Goal: Information Seeking & Learning: Learn about a topic

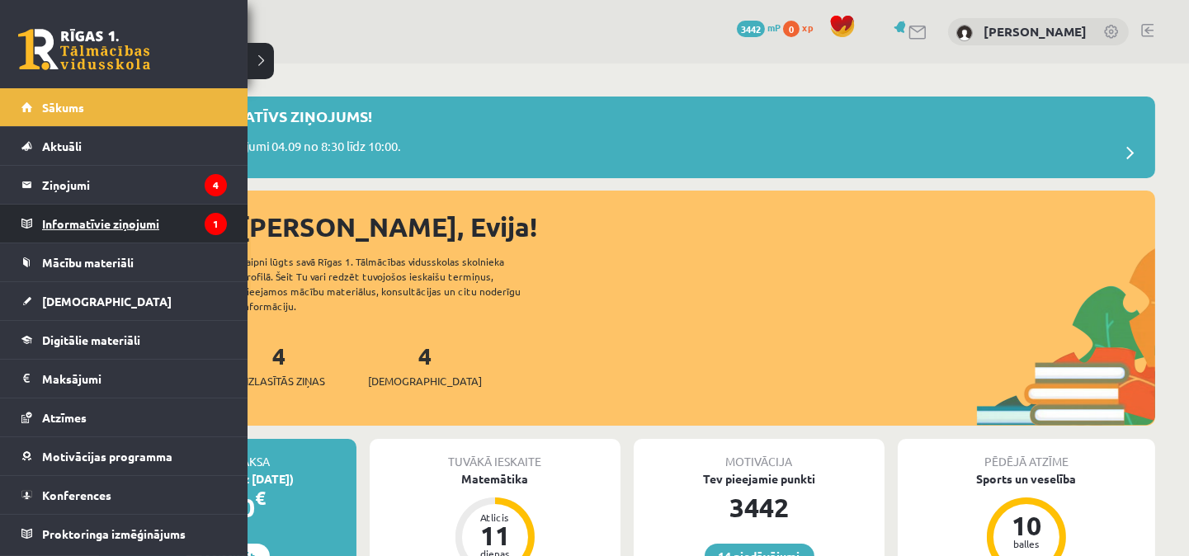
click at [88, 217] on legend "Informatīvie ziņojumi 1" at bounding box center [134, 224] width 185 height 38
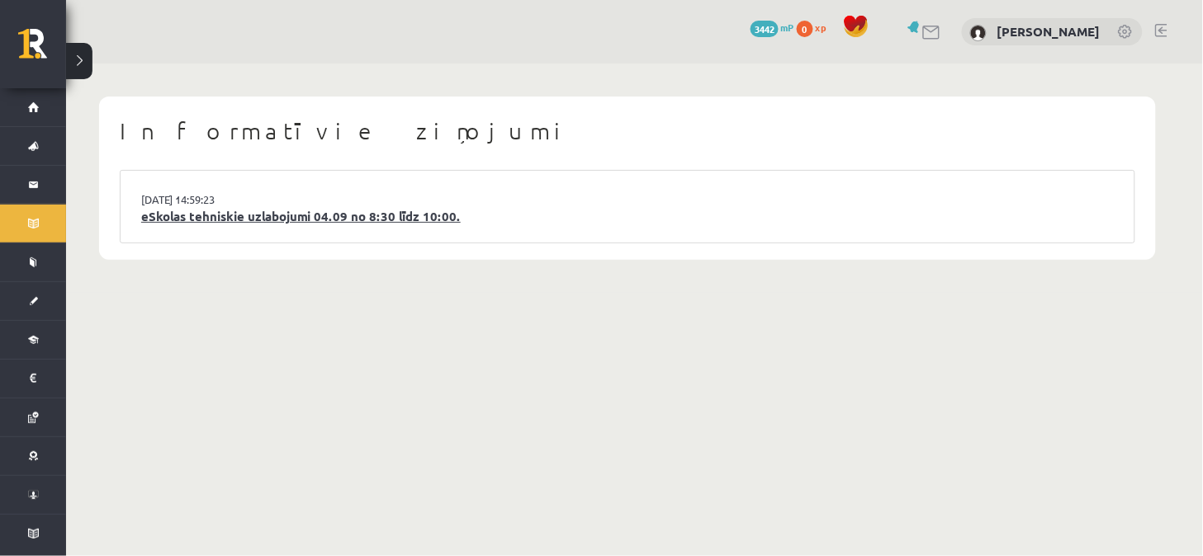
click at [282, 220] on link "eSkolas tehniskie uzlabojumi 04.09 no 8:30 līdz 10:00." at bounding box center [627, 216] width 972 height 19
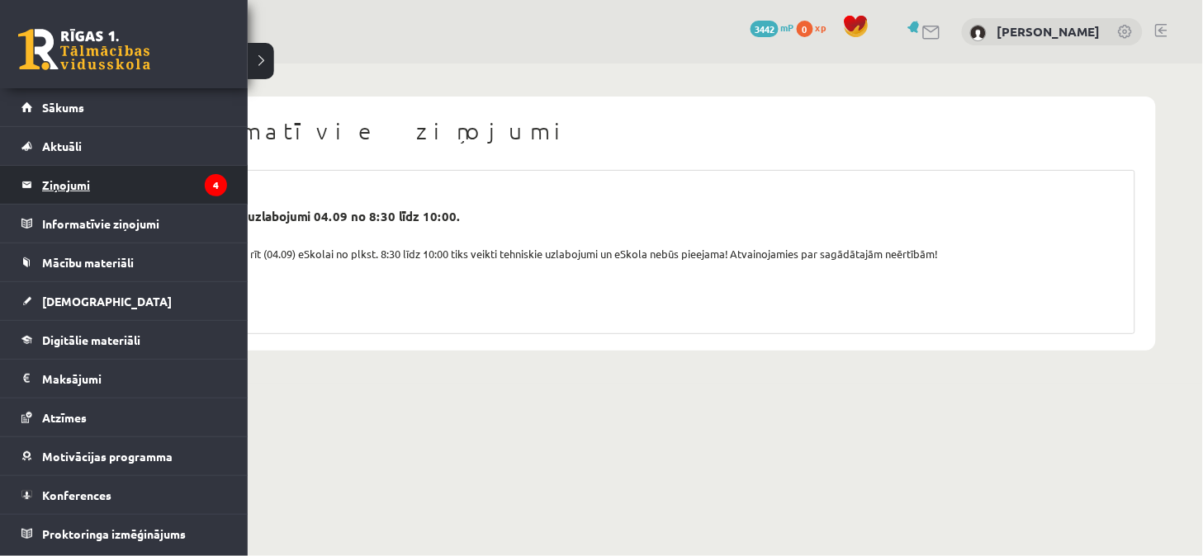
click at [66, 182] on legend "Ziņojumi 4" at bounding box center [134, 185] width 185 height 38
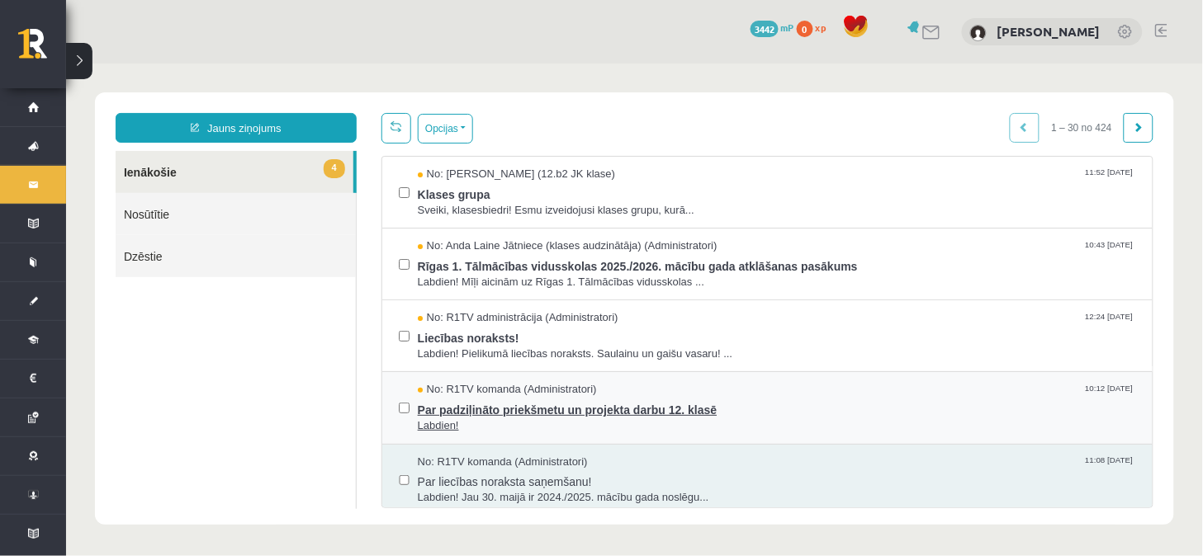
click at [487, 402] on span "Par padziļināto priekšmetu un projekta darbu 12. klasē" at bounding box center [776, 407] width 718 height 21
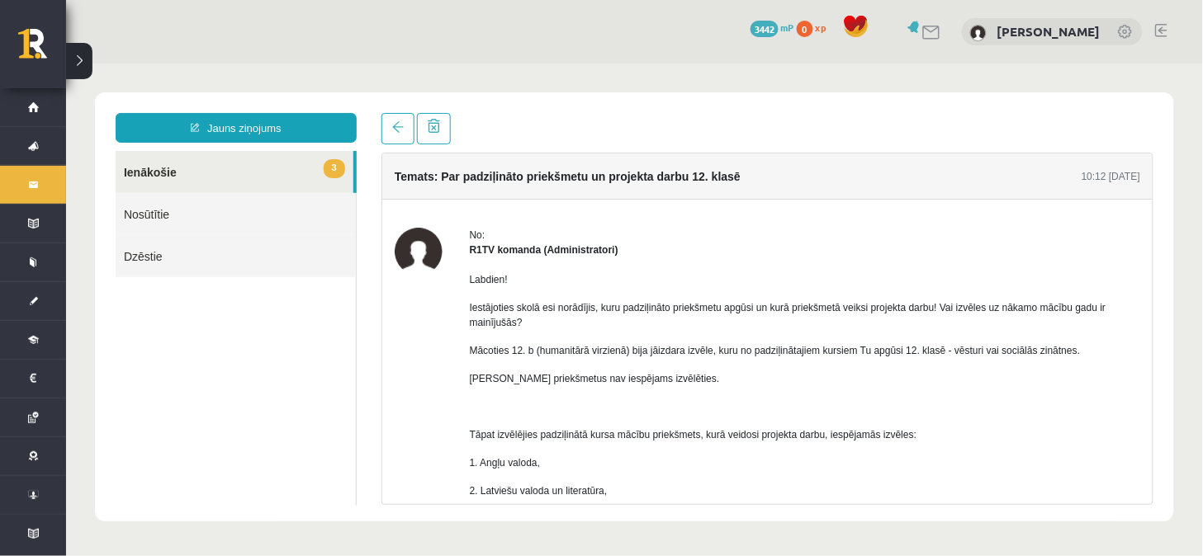
click at [154, 169] on link "3 Ienākošie" at bounding box center [234, 171] width 238 height 42
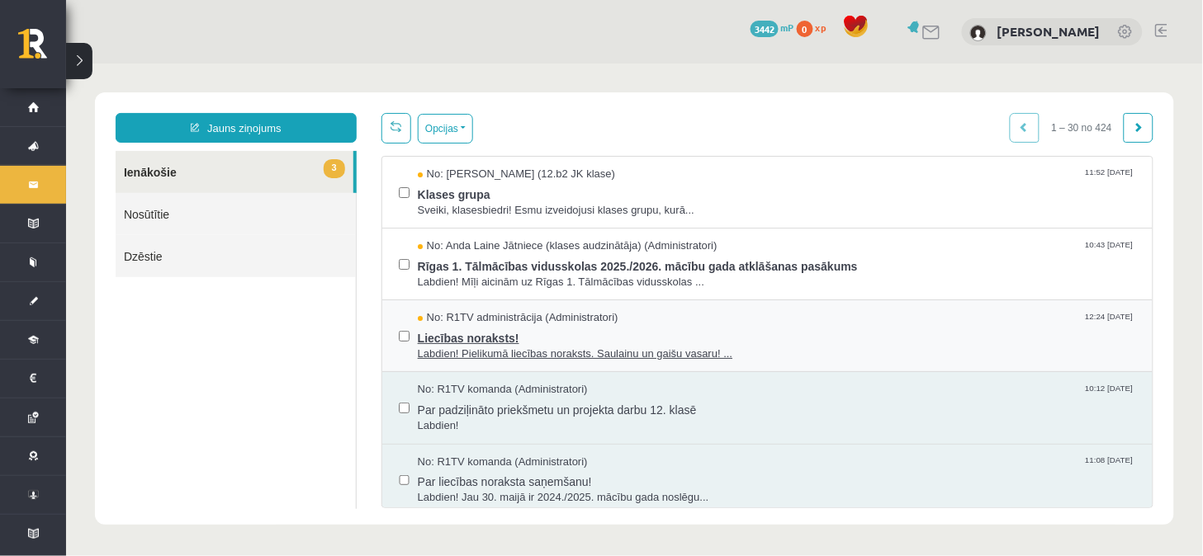
click at [455, 338] on span "Liecības noraksts!" at bounding box center [776, 335] width 718 height 21
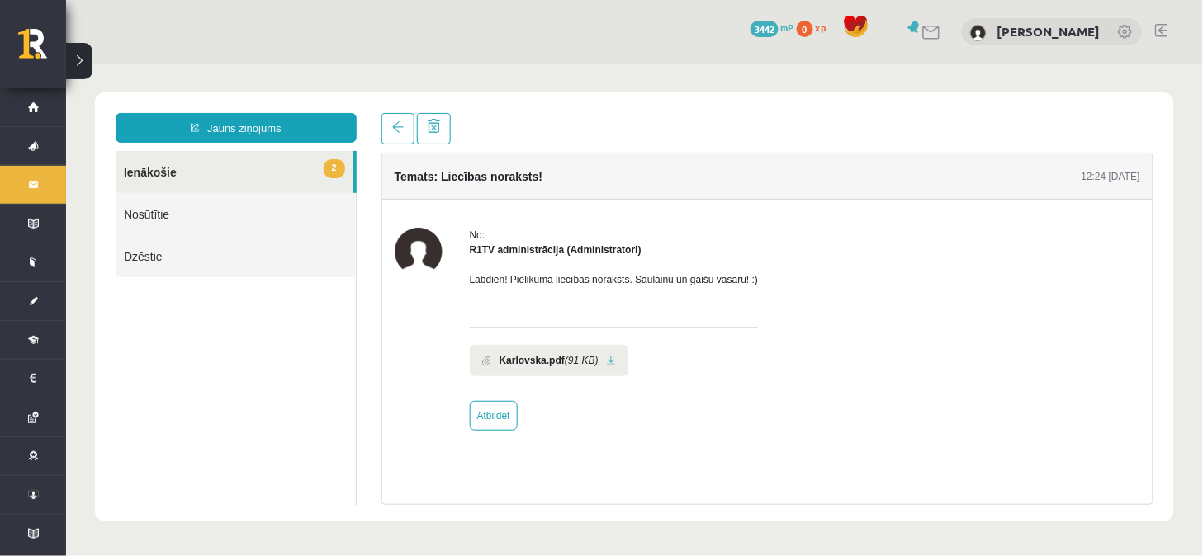
click at [607, 358] on link at bounding box center [610, 360] width 9 height 11
click at [220, 167] on link "2 Ienākošie" at bounding box center [234, 171] width 238 height 42
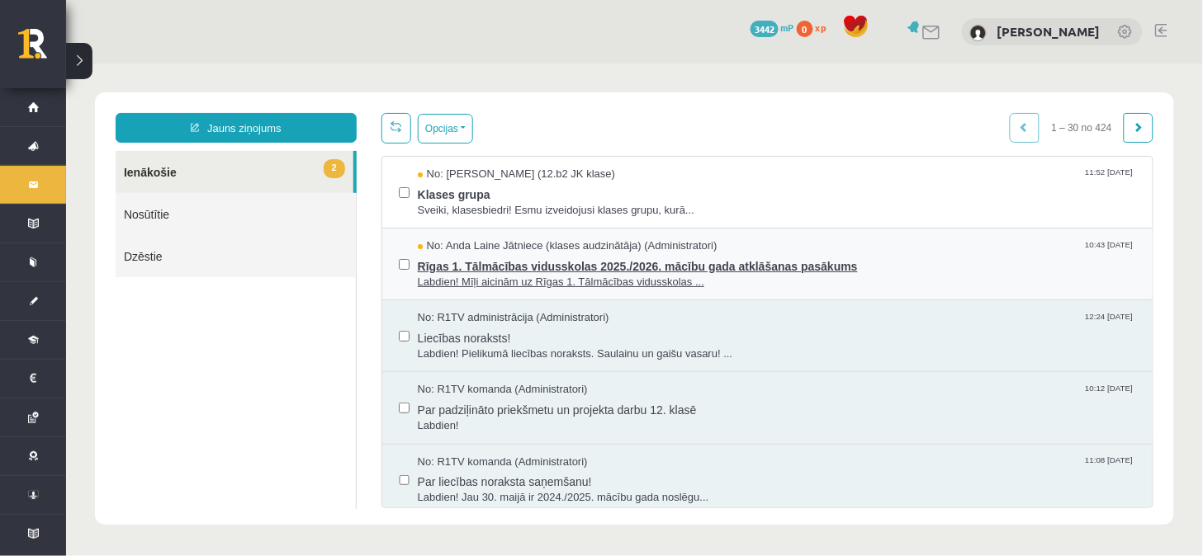
click at [486, 269] on span "Rīgas 1. Tālmācības vidusskolas 2025./2026. mācību gada atklāšanas pasākums" at bounding box center [776, 263] width 718 height 21
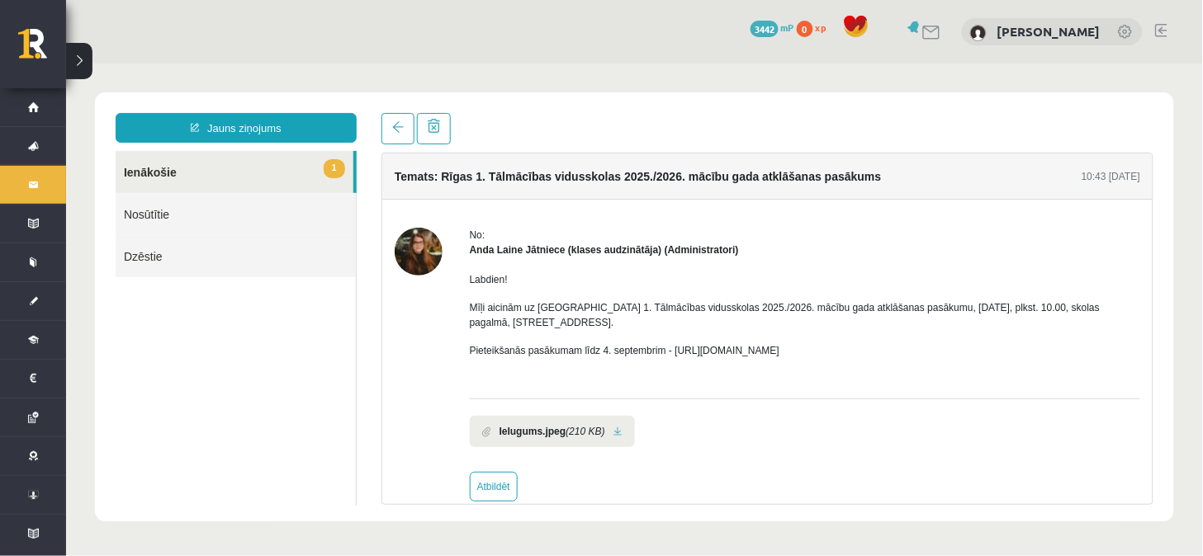
click at [168, 168] on link "1 Ienākošie" at bounding box center [234, 171] width 238 height 42
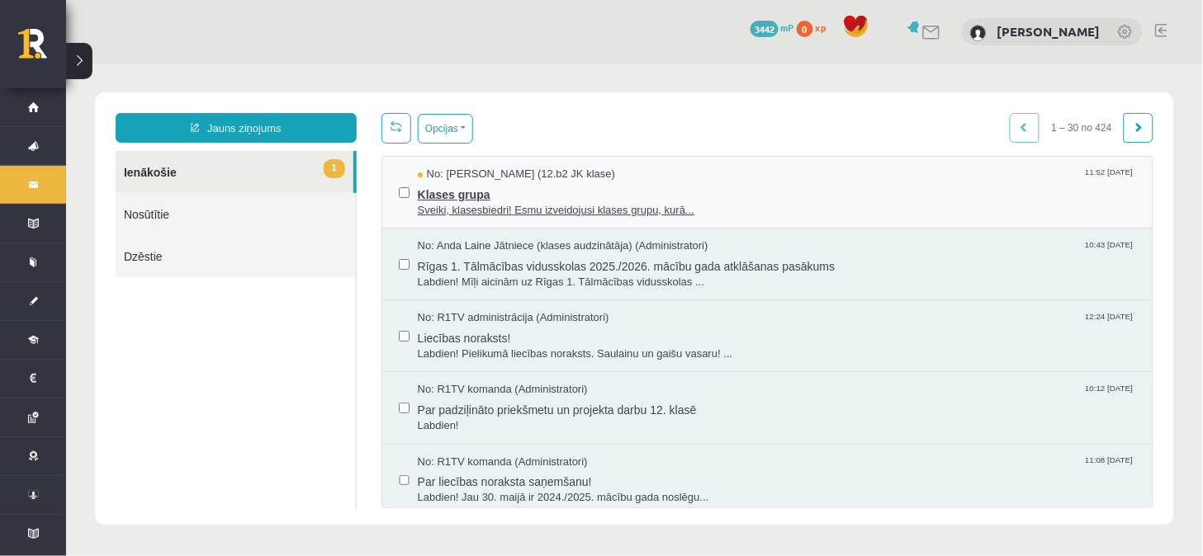
click at [437, 192] on span "Klases grupa" at bounding box center [776, 192] width 718 height 21
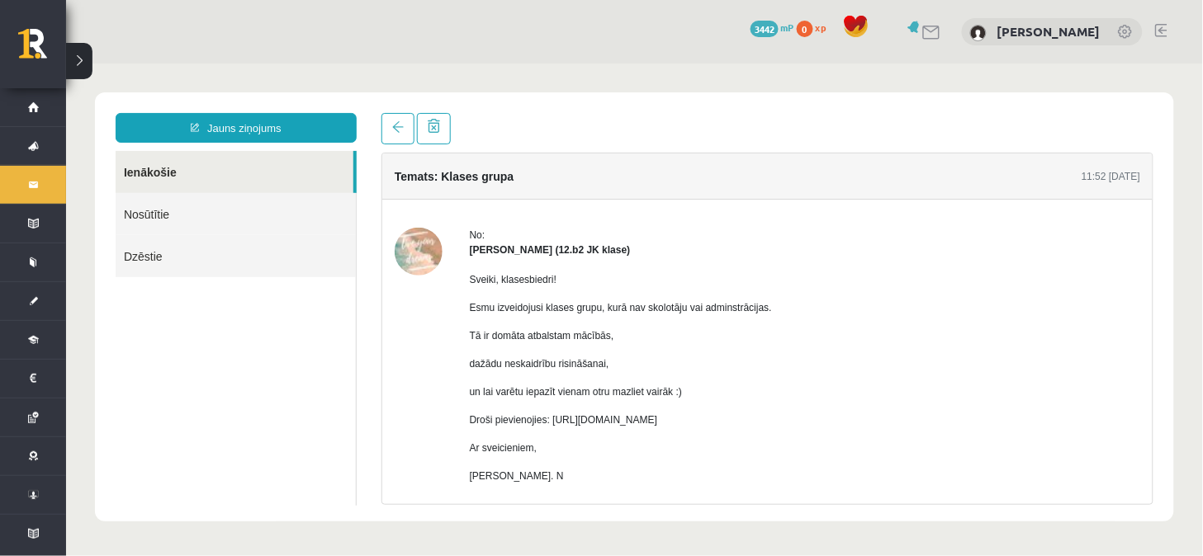
click at [166, 164] on link "Ienākošie" at bounding box center [234, 171] width 238 height 42
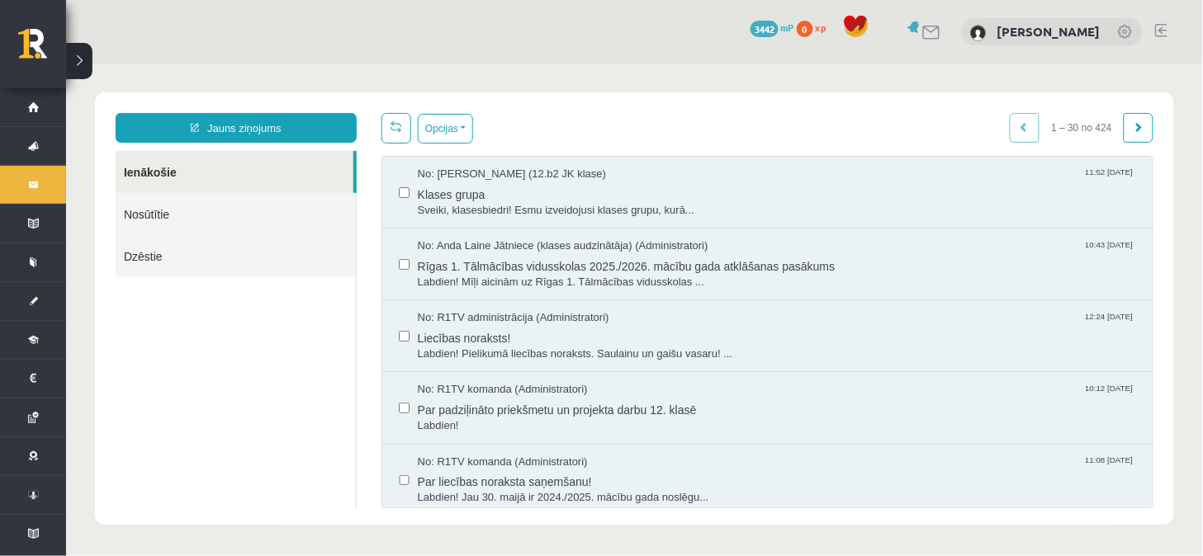
click at [285, 351] on ul "Ienākošie Nosūtītie Dzēstie" at bounding box center [235, 329] width 241 height 358
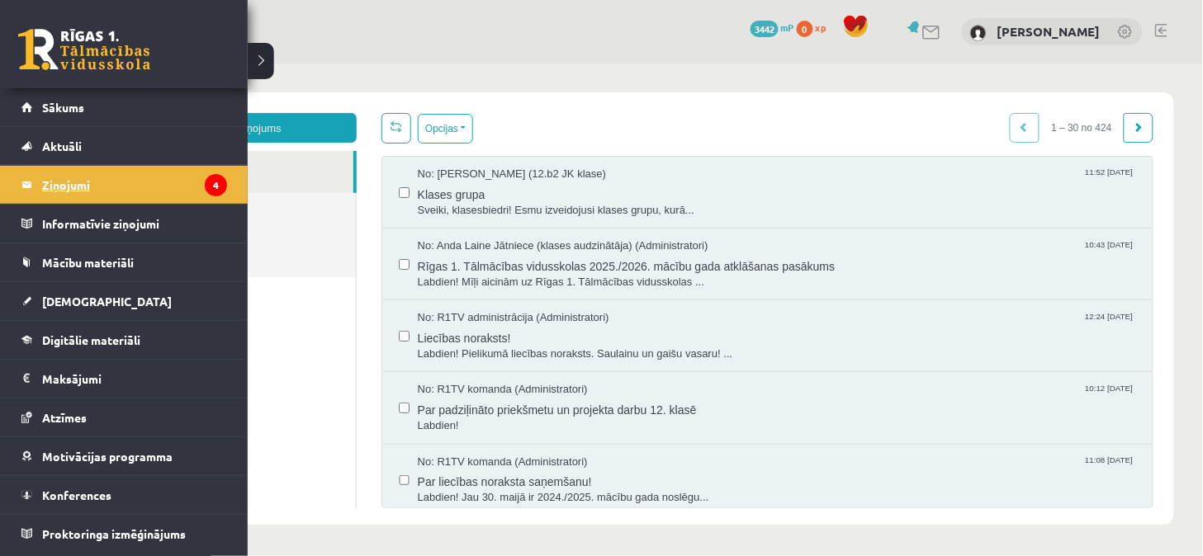
click at [161, 178] on legend "Ziņojumi 4" at bounding box center [134, 185] width 185 height 38
click at [52, 107] on span "Sākums" at bounding box center [63, 107] width 42 height 15
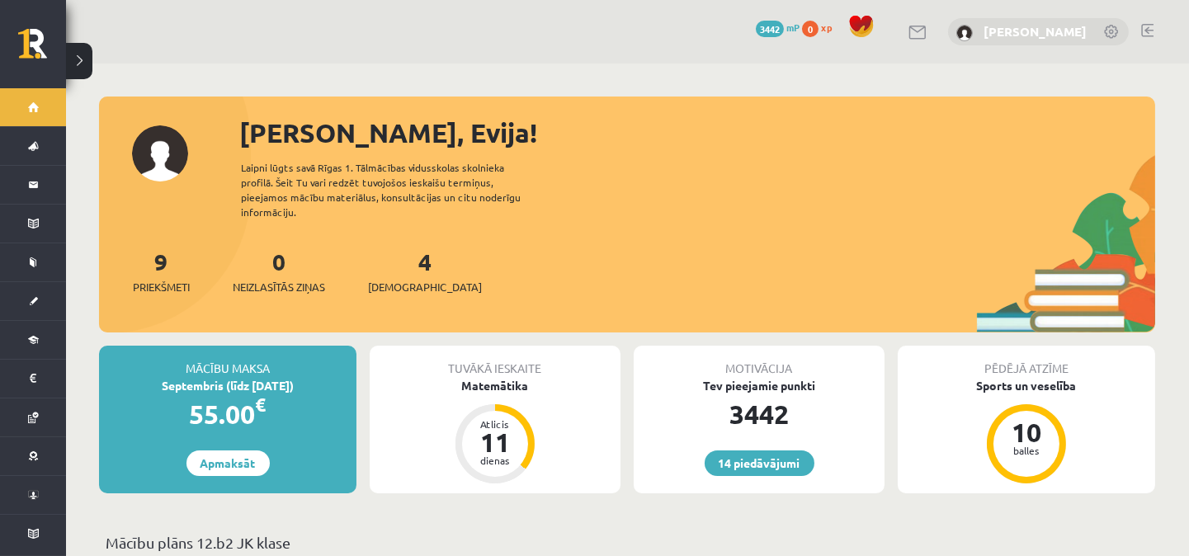
click at [1047, 30] on link "[PERSON_NAME]" at bounding box center [1035, 31] width 103 height 17
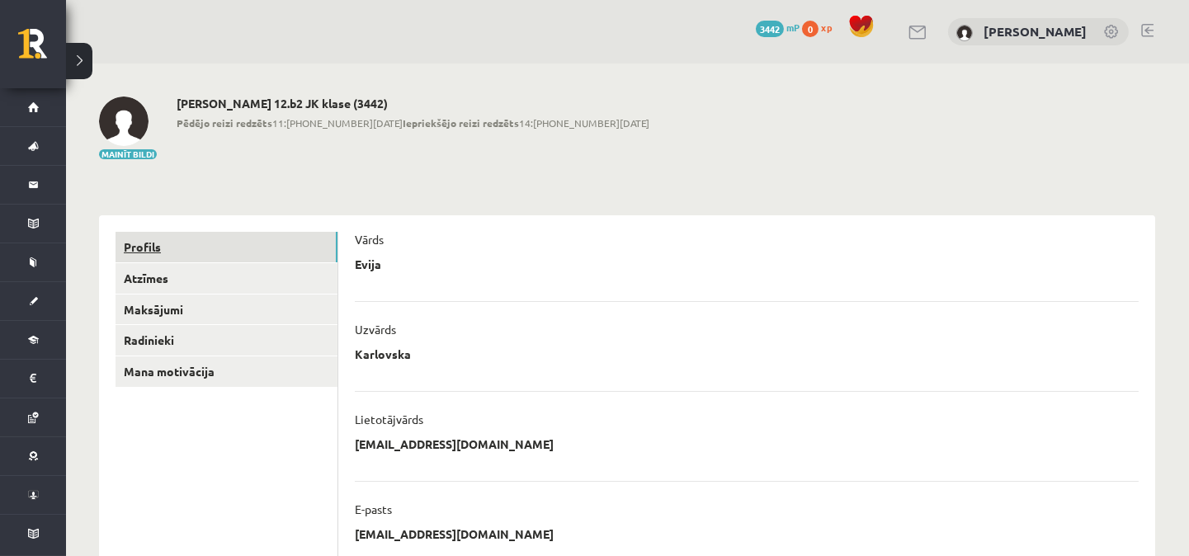
click at [136, 242] on link "Profils" at bounding box center [227, 247] width 222 height 31
click at [1111, 30] on link at bounding box center [1112, 33] width 17 height 17
click at [1147, 29] on link at bounding box center [1148, 30] width 12 height 13
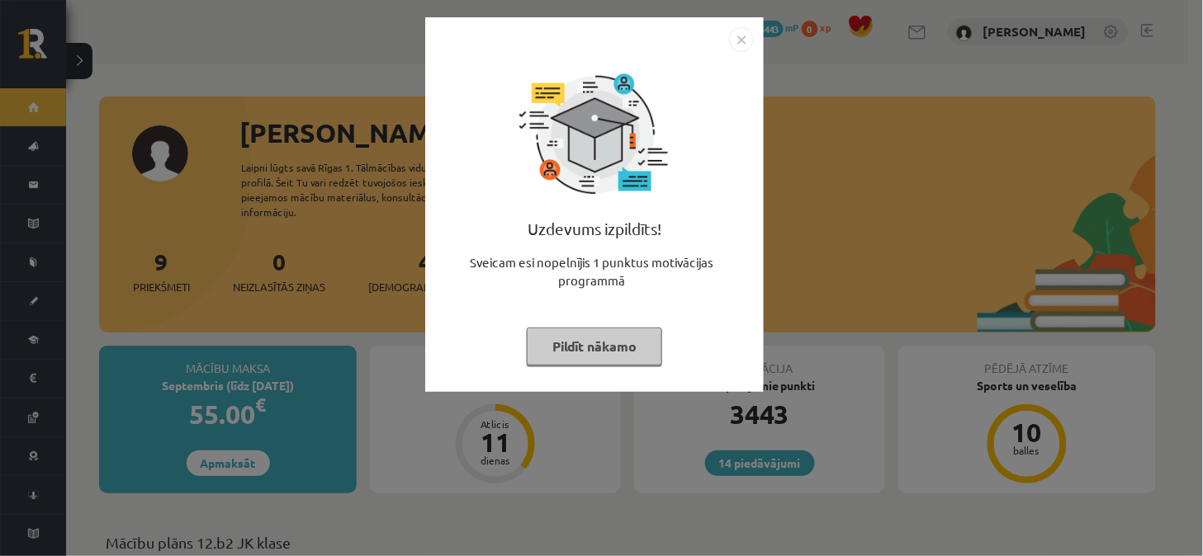
click at [737, 37] on img "Close" at bounding box center [741, 39] width 25 height 25
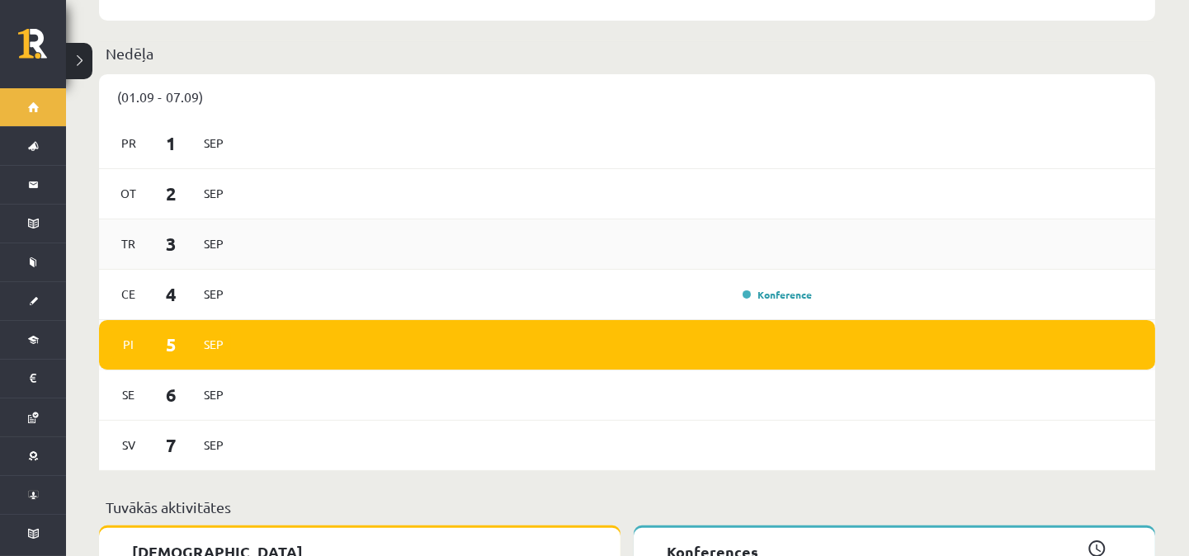
scroll to position [855, 0]
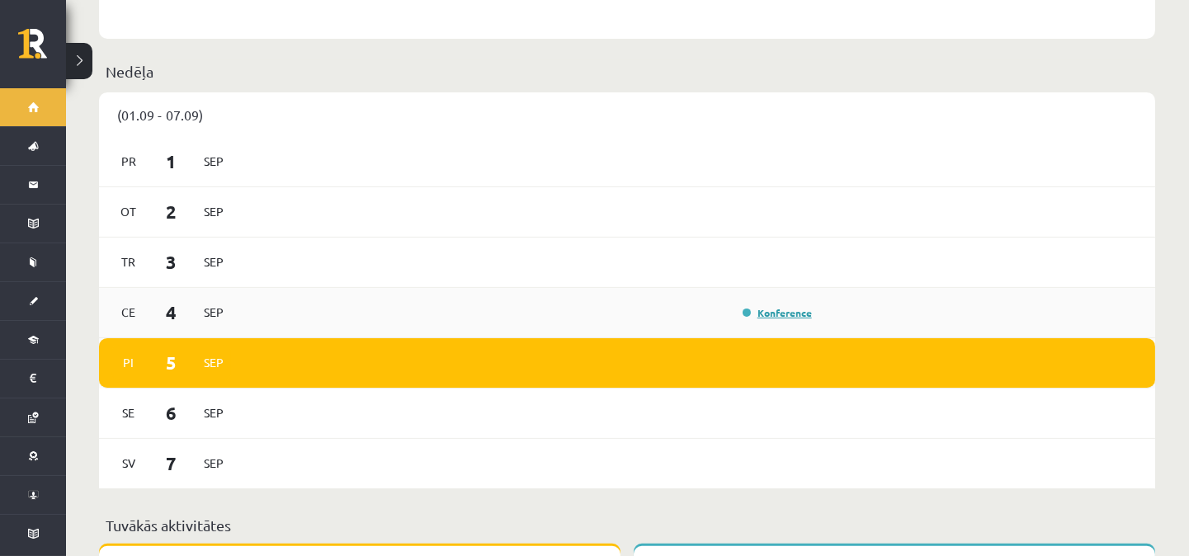
click at [773, 306] on link "Konference" at bounding box center [777, 312] width 69 height 13
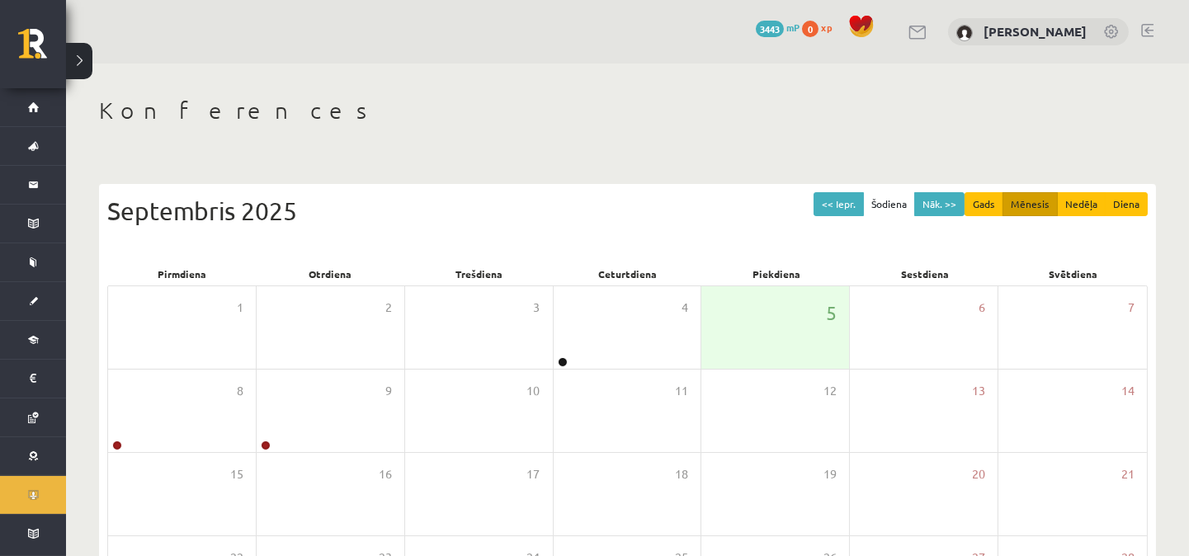
click at [589, 220] on div "Septembris 2025" at bounding box center [627, 210] width 1041 height 37
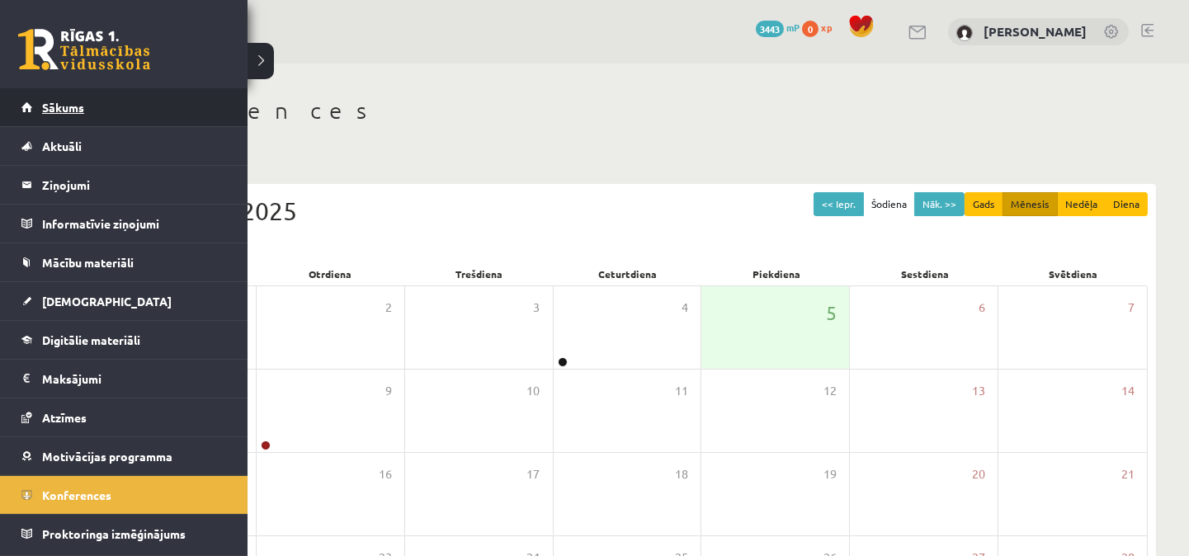
click at [59, 106] on span "Sākums" at bounding box center [63, 107] width 42 height 15
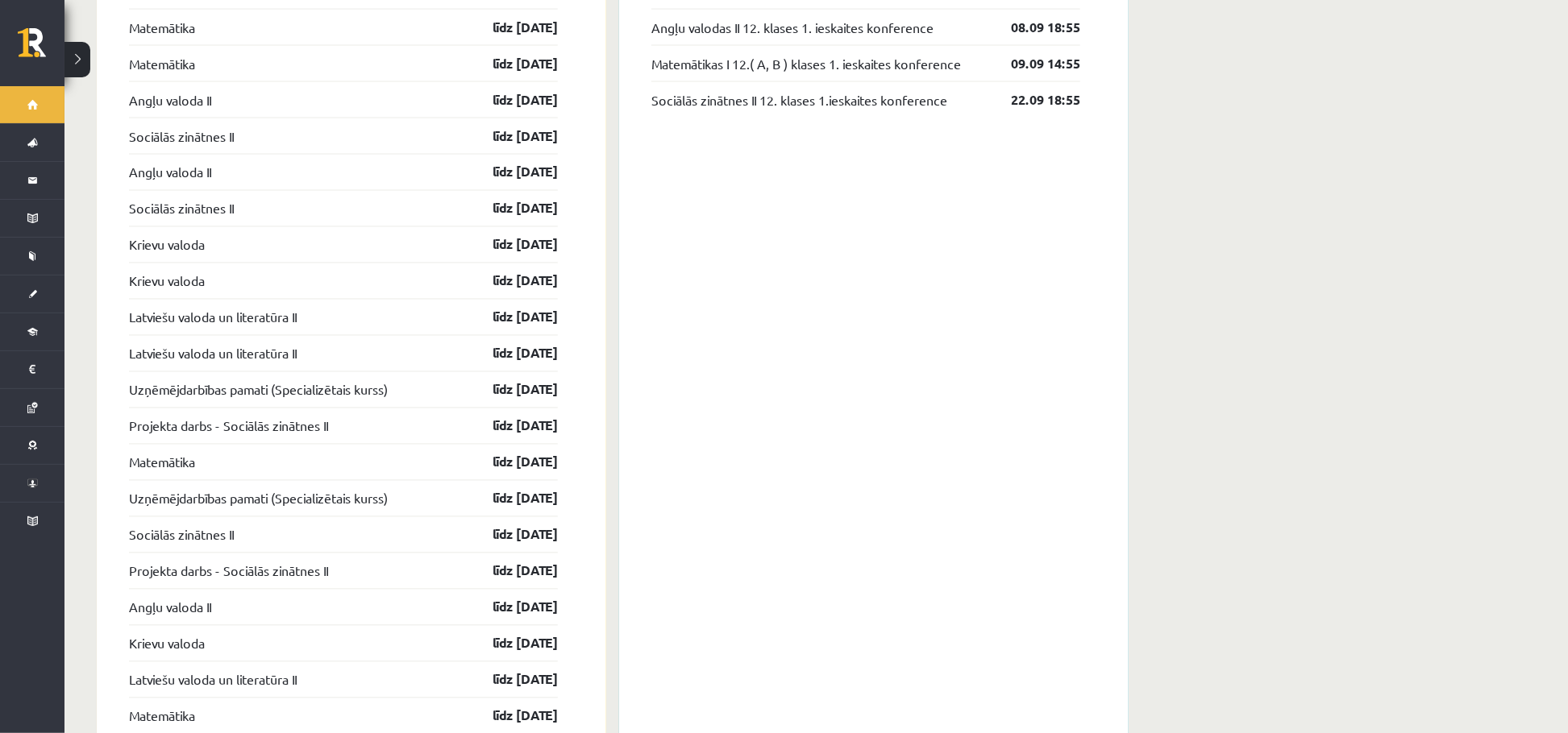
scroll to position [1456, 0]
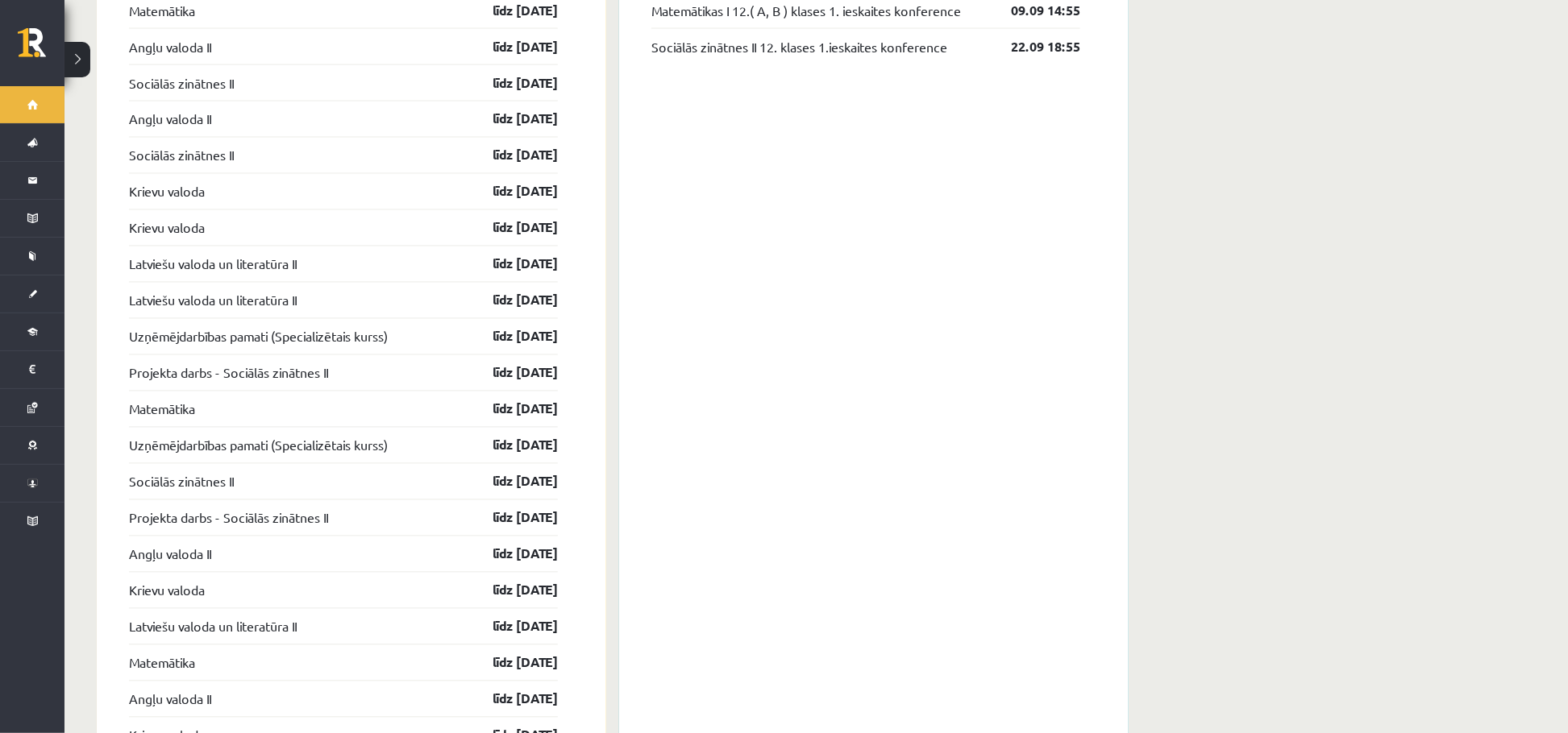
click at [999, 329] on div "Konferences Angļu valodas II 12. klases 1. ieskaites konference 08.09 18:55 Mat…" at bounding box center [874, 548] width 510 height 1272
click at [971, 218] on div "Konferences Angļu valodas II 12. klases 1. ieskaites konference 08.09 18:55 Mat…" at bounding box center [874, 548] width 510 height 1272
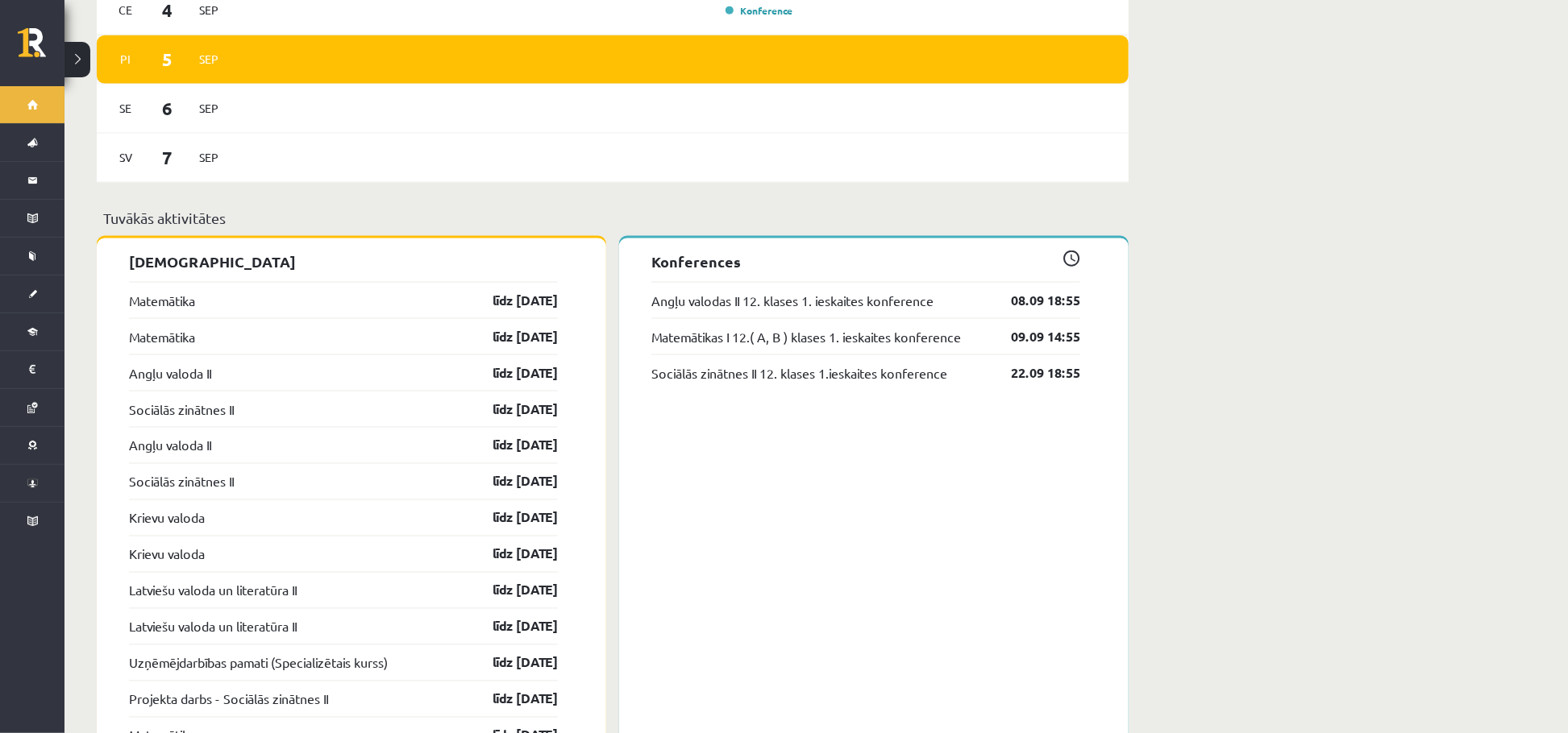
scroll to position [1133, 0]
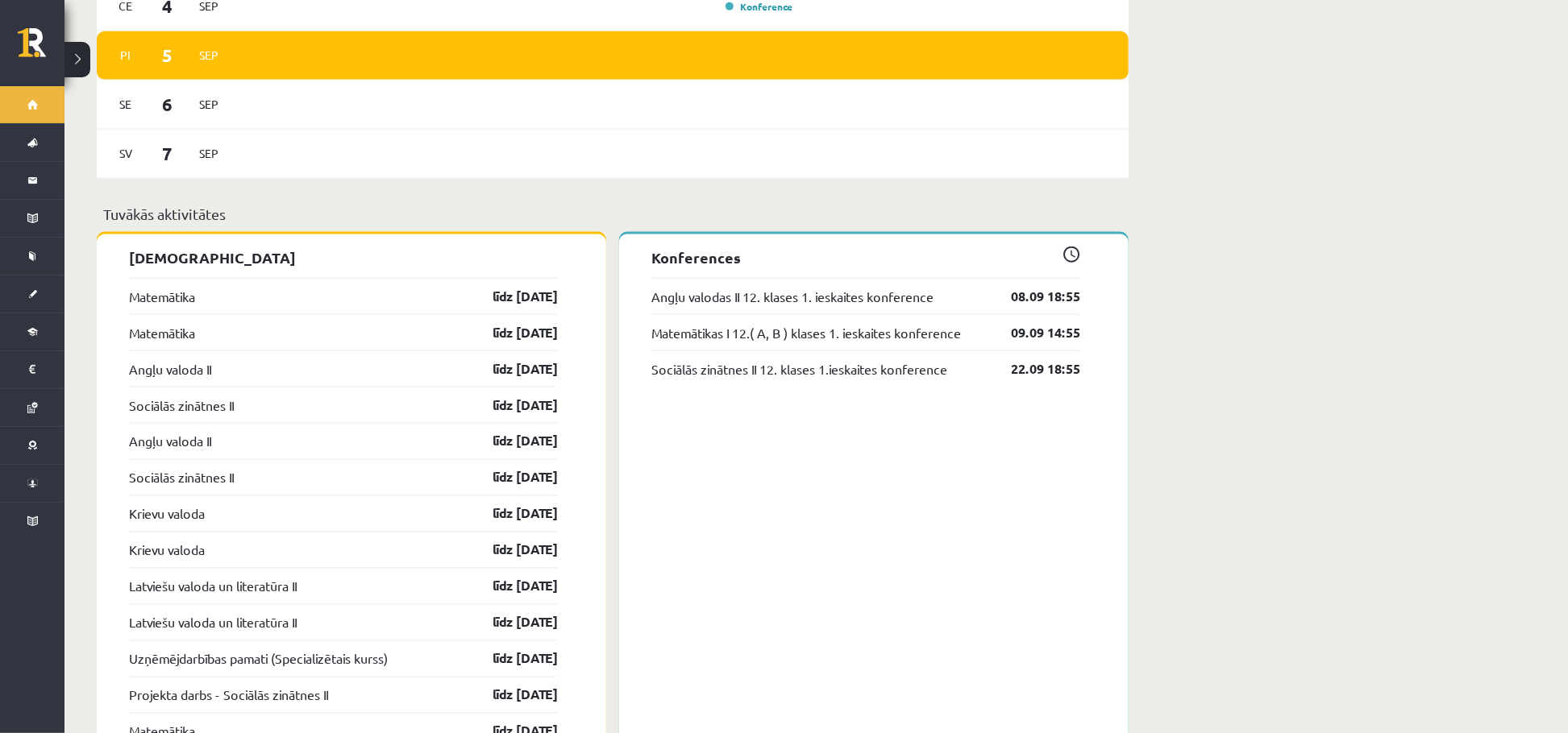
click at [1161, 259] on div "Sveika, Evija! Laipni lūgts savā Rīgas 1. Tālmācības vidusskolas skolnieka prof…" at bounding box center [815, 233] width 1503 height 2610
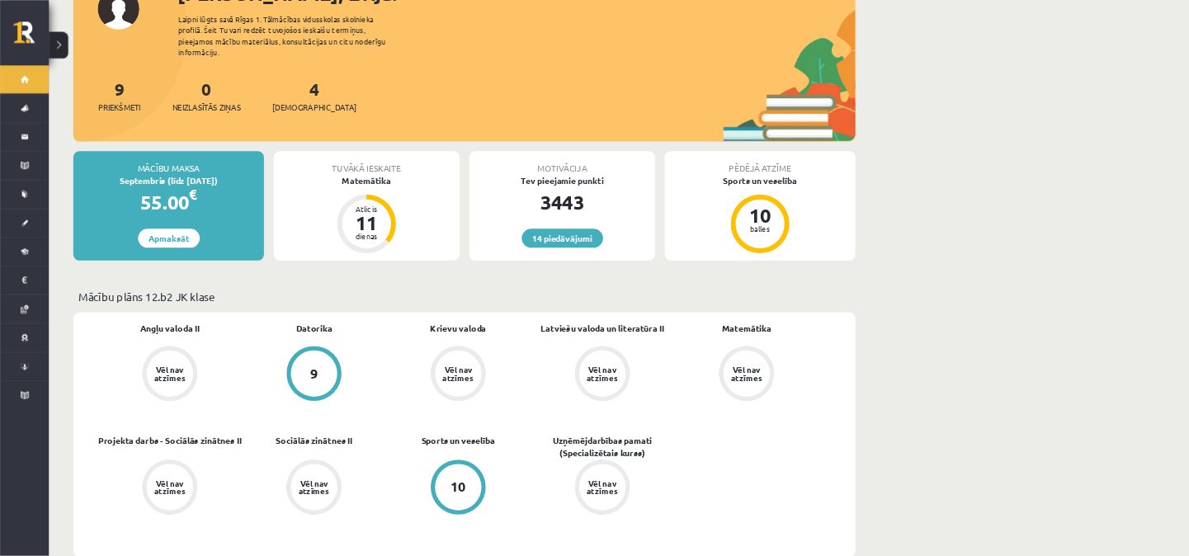
scroll to position [0, 0]
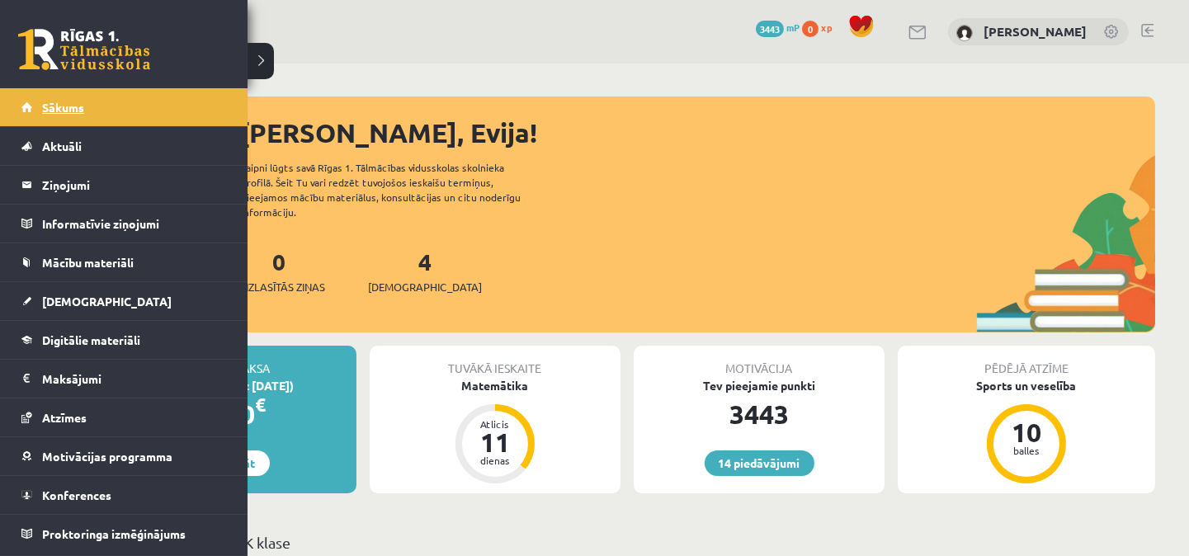
click at [68, 105] on span "Sākums" at bounding box center [63, 107] width 42 height 15
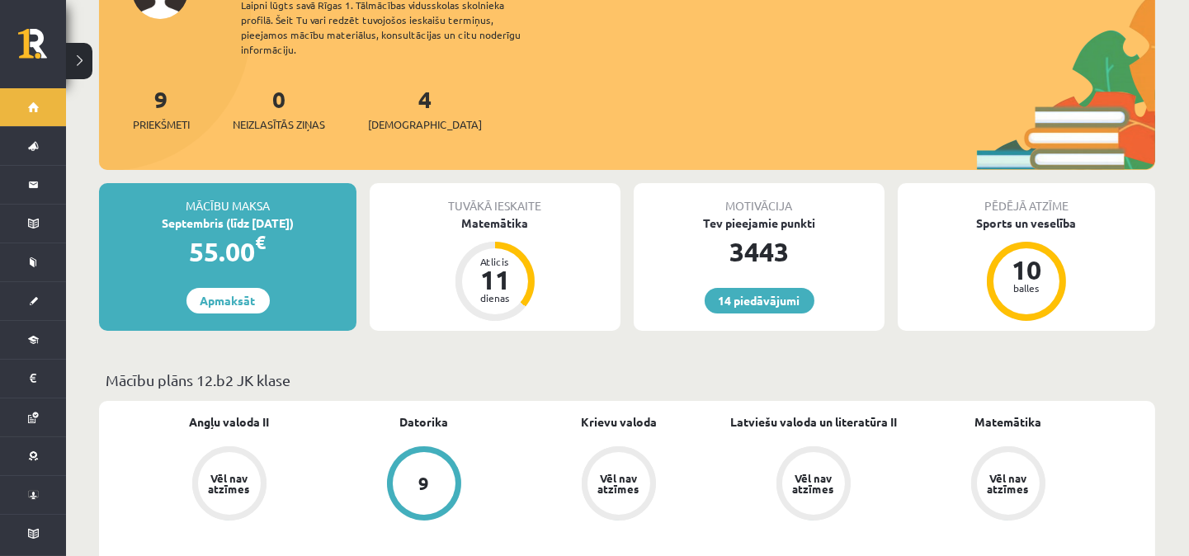
scroll to position [121, 0]
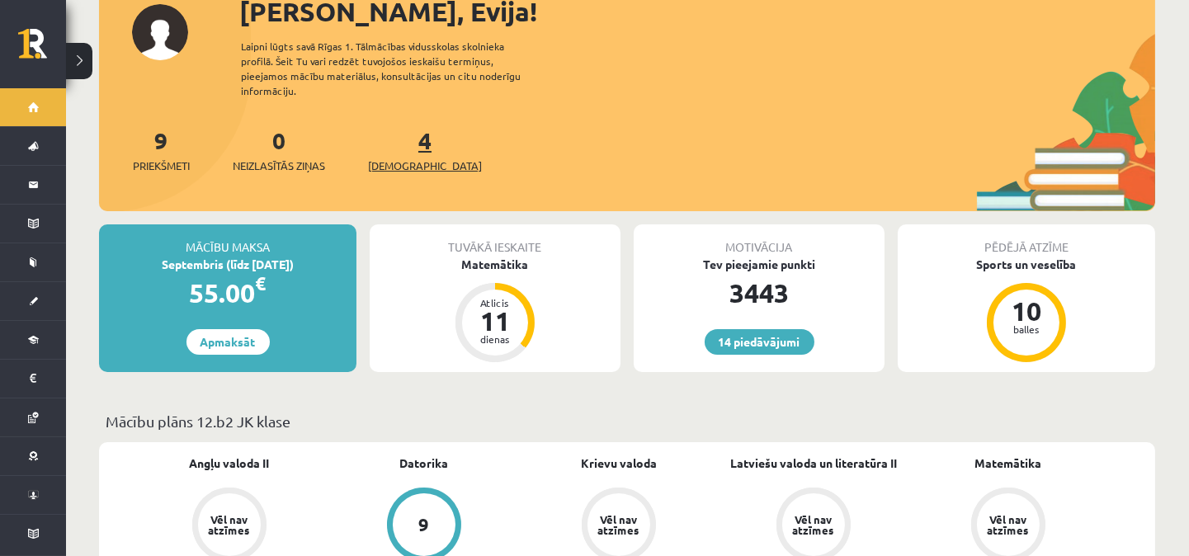
click at [397, 158] on span "[DEMOGRAPHIC_DATA]" at bounding box center [425, 166] width 114 height 17
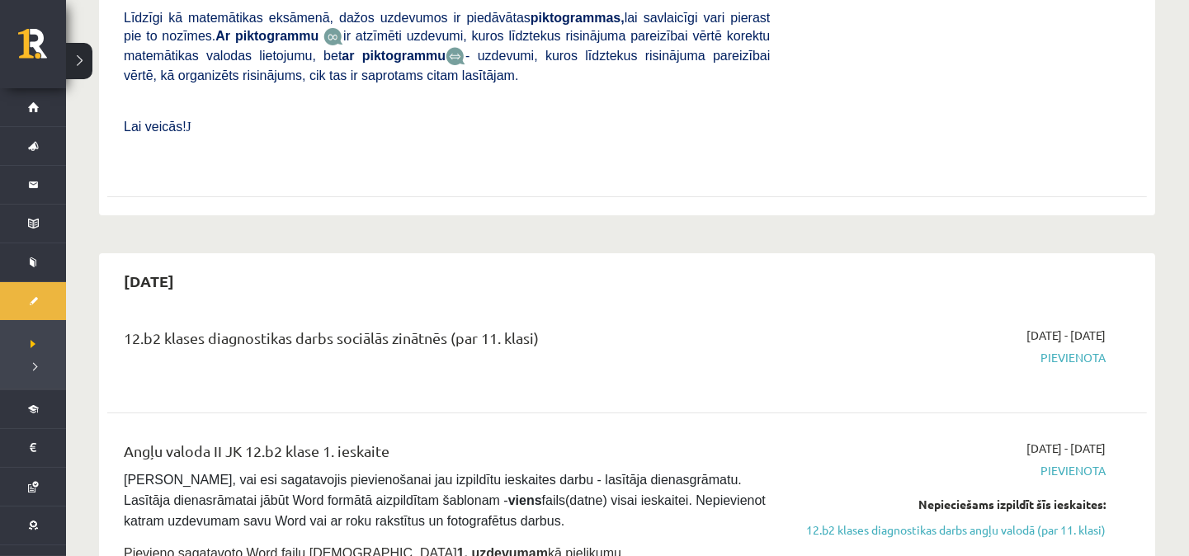
scroll to position [612, 0]
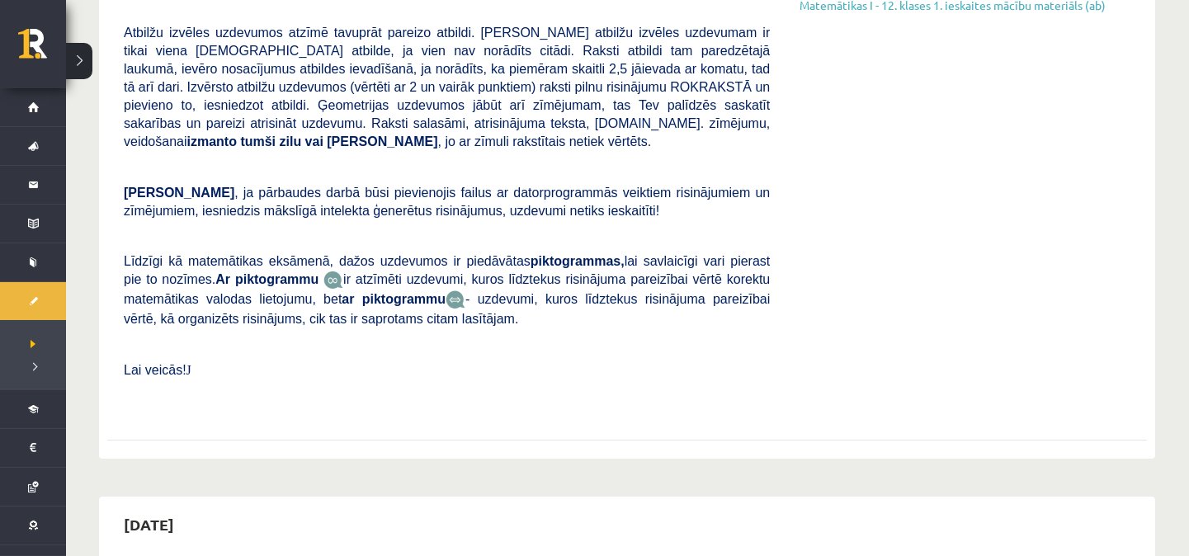
click at [682, 272] on span "ir atzīmēti uzdevumi, kuros līdztekus risinājuma pareizībai vērtē korektu matem…" at bounding box center [447, 289] width 646 height 34
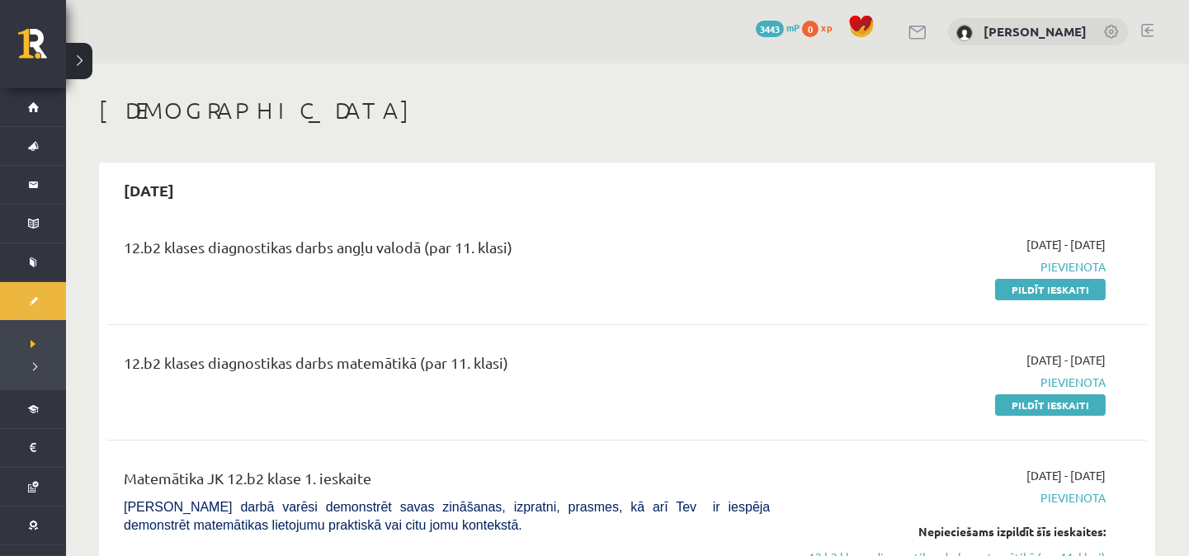
scroll to position [121, 0]
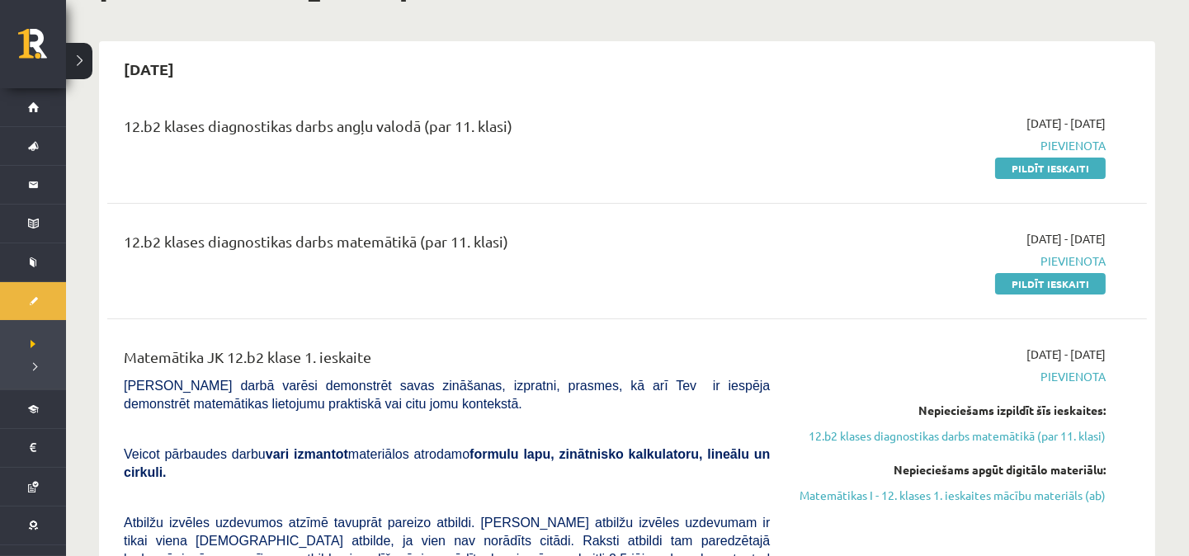
click at [270, 384] on span "[PERSON_NAME] darbā varēsi demonstrēt savas zināšanas, izpratni, prasmes, kā ar…" at bounding box center [447, 395] width 646 height 32
click at [779, 59] on div "[DATE]" at bounding box center [627, 69] width 1040 height 39
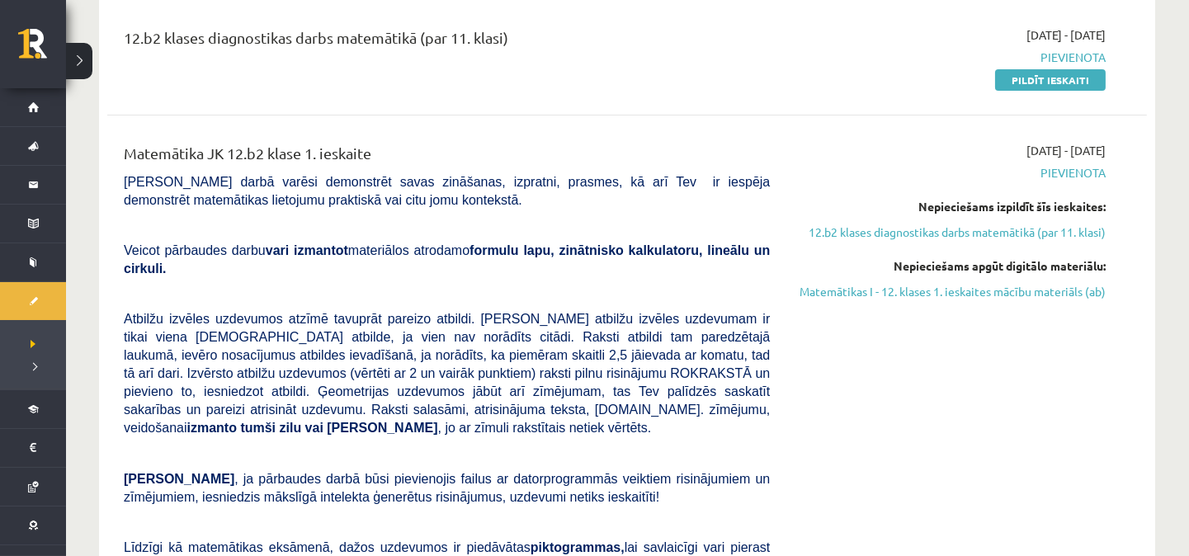
scroll to position [367, 0]
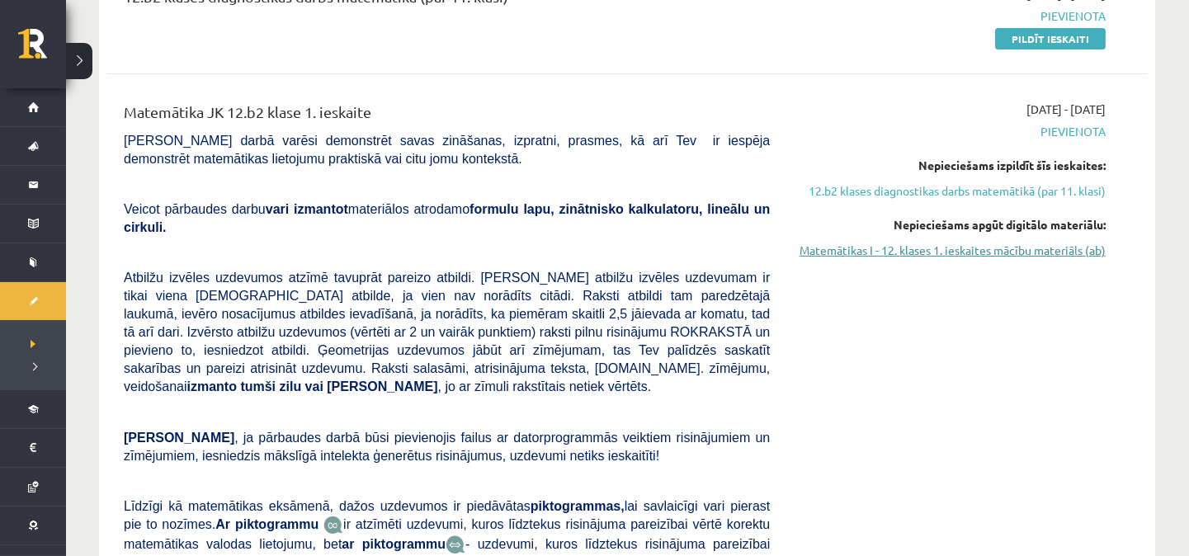
click at [1057, 249] on link "Matemātikas I - 12. klases 1. ieskaites mācību materiāls (ab)" at bounding box center [950, 250] width 311 height 17
click at [1003, 315] on div "[DATE] - [DATE] [GEOGRAPHIC_DATA] Nepieciešams izpildīt šīs ieskaites: 12.b2 kl…" at bounding box center [951, 380] width 336 height 558
click at [615, 317] on span "Atbilžu izvēles uzdevumos atzīmē tavuprāt pareizo atbildi. [PERSON_NAME] atbilž…" at bounding box center [447, 332] width 646 height 123
click at [632, 271] on span "Atbilžu izvēles uzdevumos atzīmē tavuprāt pareizo atbildi. [PERSON_NAME] atbilž…" at bounding box center [447, 332] width 646 height 123
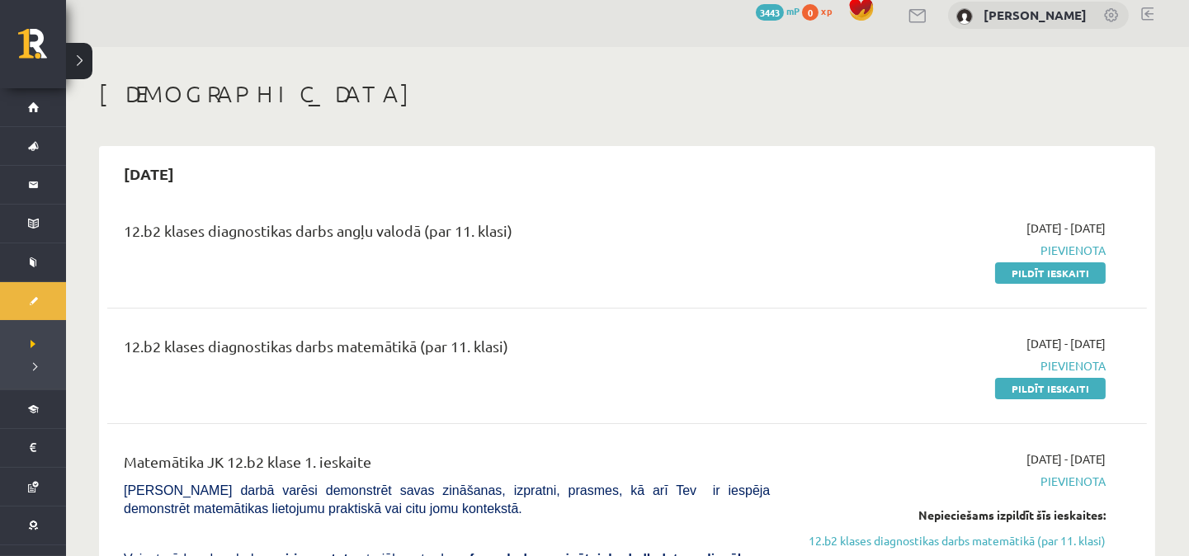
scroll to position [121, 0]
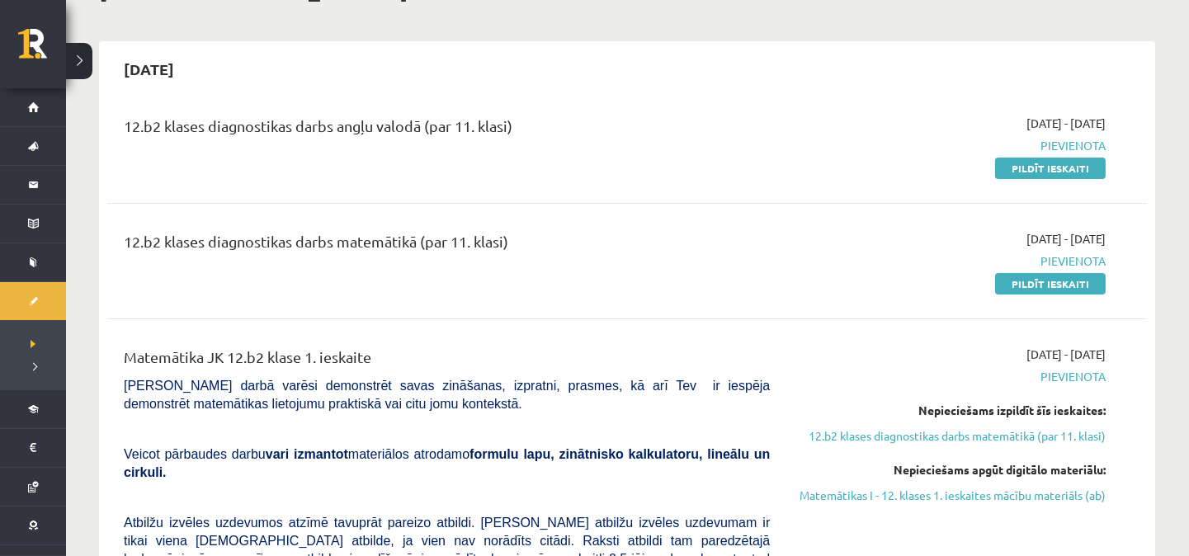
drag, startPoint x: 543, startPoint y: 126, endPoint x: 526, endPoint y: 158, distance: 36.6
click at [543, 125] on div "12.b2 klases diagnostikas darbs angļu valodā (par 11. klasi)" at bounding box center [447, 130] width 646 height 31
click at [528, 234] on div "12.b2 klases diagnostikas darbs matemātikā (par 11. klasi)" at bounding box center [447, 245] width 646 height 31
click at [517, 116] on div "12.b2 klases diagnostikas darbs angļu valodā (par 11. klasi)" at bounding box center [447, 130] width 646 height 31
click at [527, 118] on div "12.b2 klases diagnostikas darbs angļu valodā (par 11. klasi)" at bounding box center [447, 130] width 646 height 31
